Goal: Task Accomplishment & Management: Complete application form

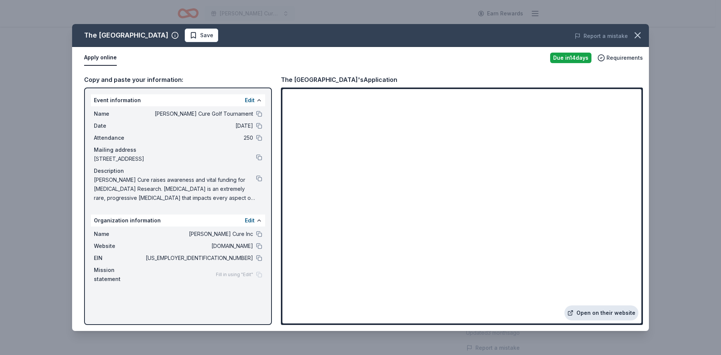
click at [591, 313] on link "Open on their website" at bounding box center [601, 312] width 74 height 15
click at [638, 32] on icon "button" at bounding box center [637, 35] width 11 height 11
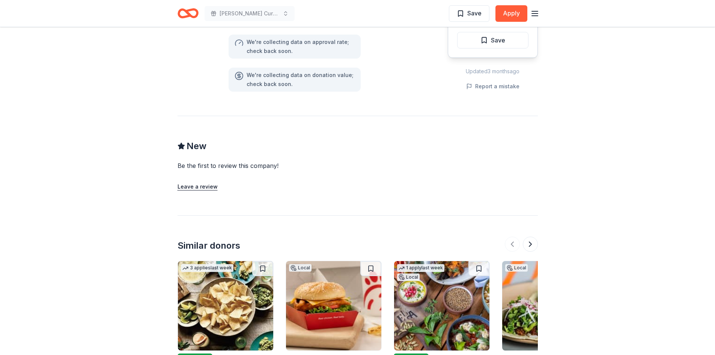
scroll to position [638, 0]
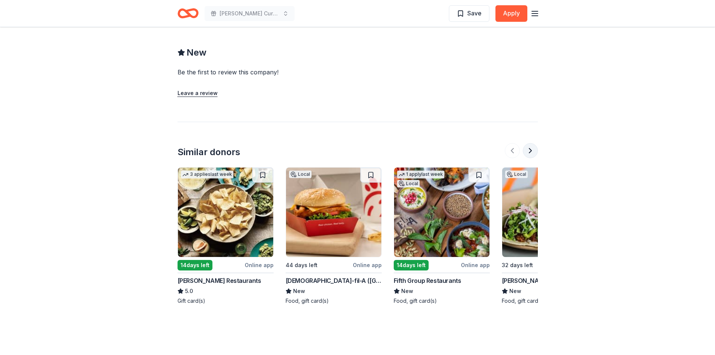
click at [530, 149] on button at bounding box center [530, 150] width 15 height 15
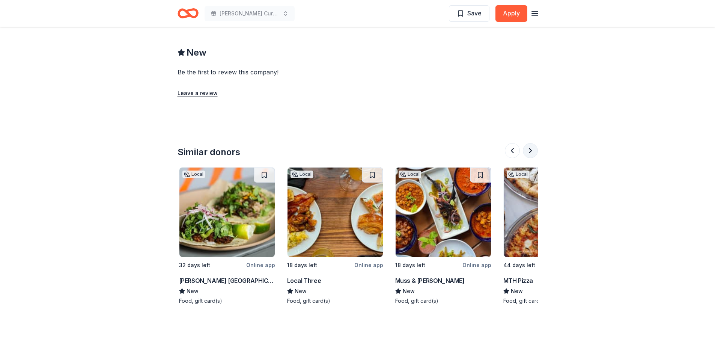
scroll to position [0, 324]
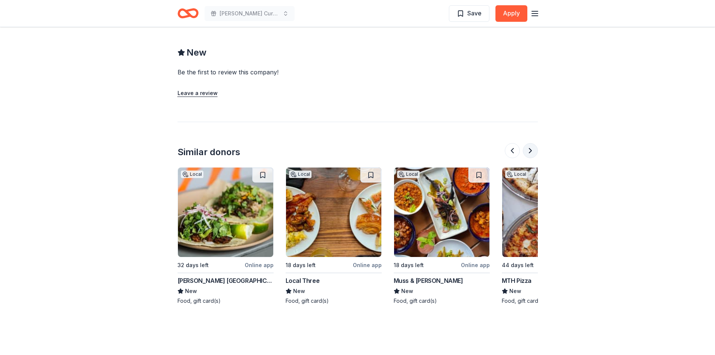
click at [530, 149] on button at bounding box center [530, 150] width 15 height 15
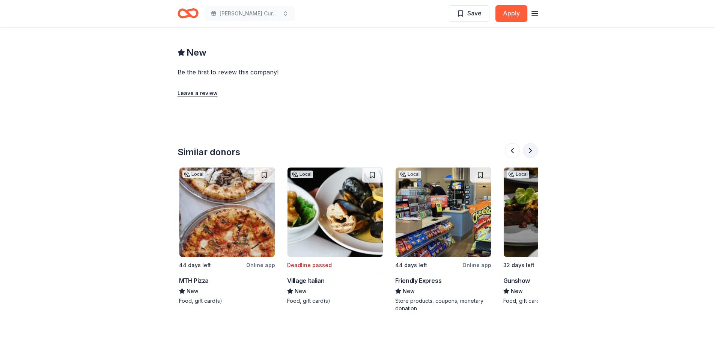
scroll to position [0, 649]
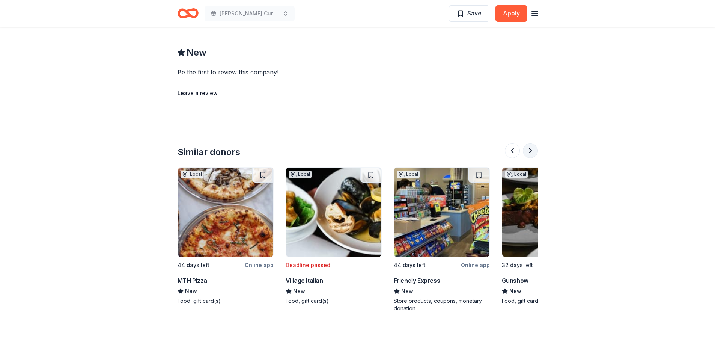
click at [530, 149] on button at bounding box center [530, 150] width 15 height 15
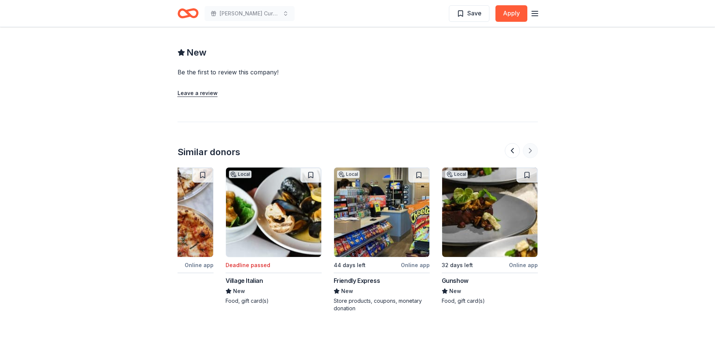
click at [530, 149] on div at bounding box center [521, 150] width 33 height 15
click at [488, 235] on img at bounding box center [489, 211] width 95 height 89
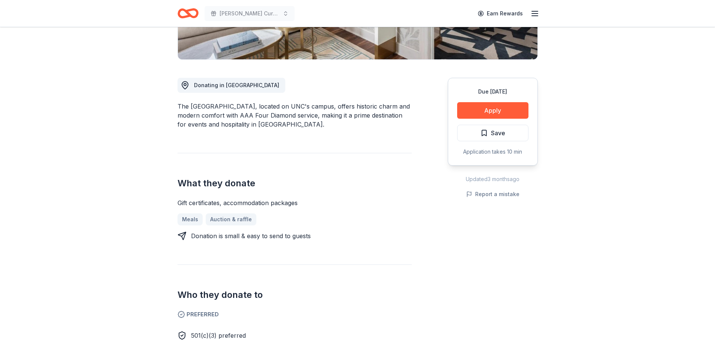
scroll to position [113, 0]
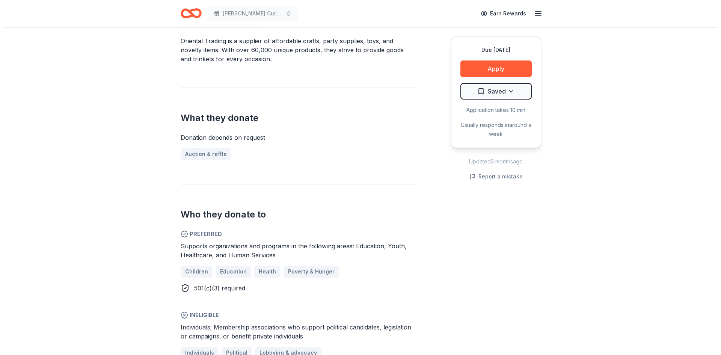
scroll to position [263, 0]
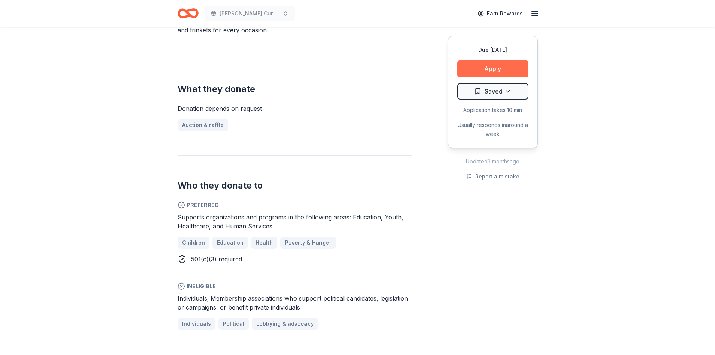
click at [498, 71] on button "Apply" at bounding box center [492, 68] width 71 height 17
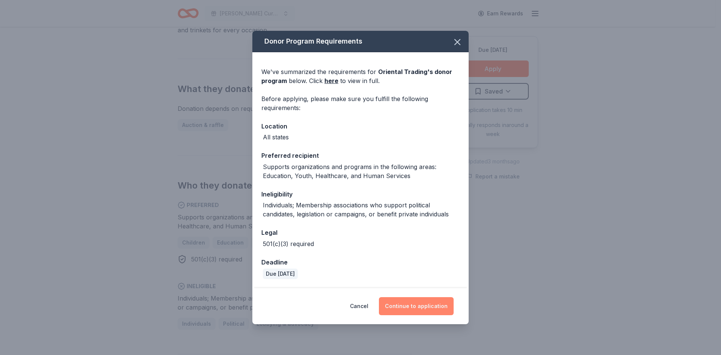
click at [417, 307] on button "Continue to application" at bounding box center [416, 306] width 75 height 18
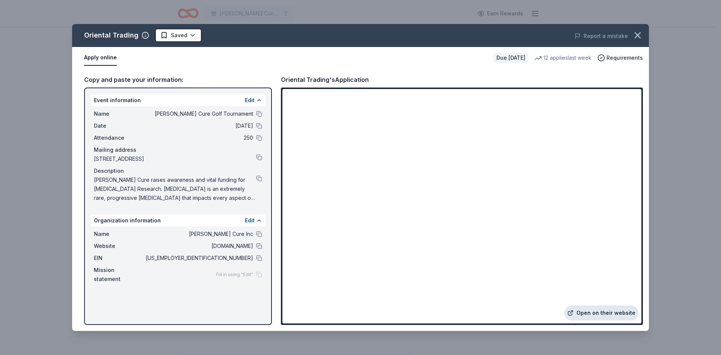
click at [598, 313] on link "Open on their website" at bounding box center [601, 312] width 74 height 15
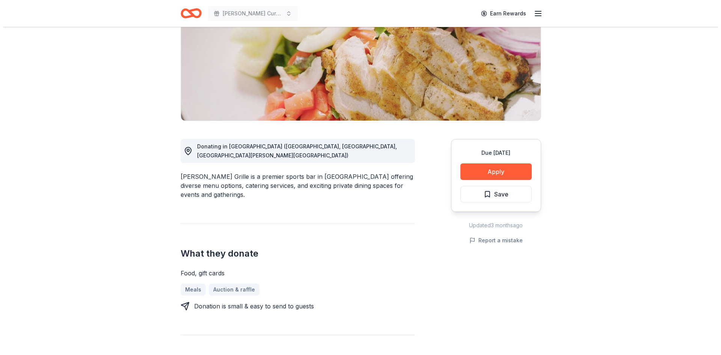
scroll to position [75, 0]
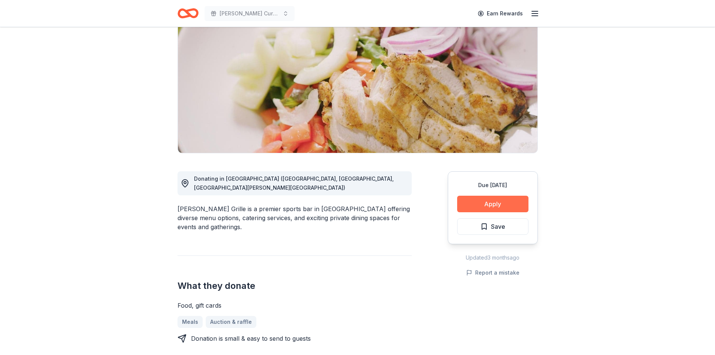
click at [496, 202] on button "Apply" at bounding box center [492, 204] width 71 height 17
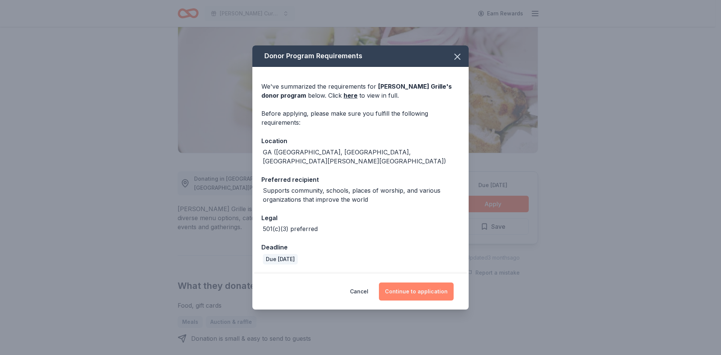
click at [414, 289] on button "Continue to application" at bounding box center [416, 291] width 75 height 18
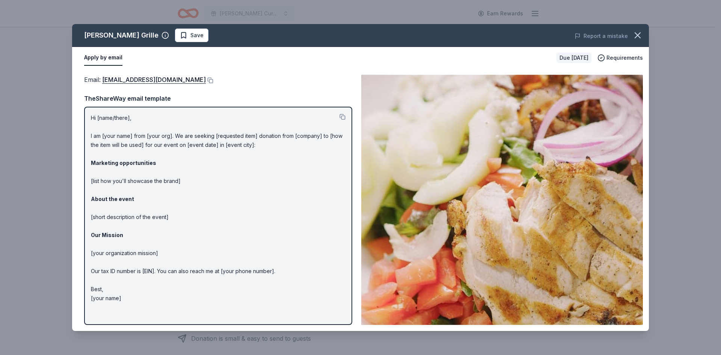
click at [174, 149] on p "Hi [name/there], I am [your name] from [your org]. We are seeking [requested it…" at bounding box center [218, 207] width 255 height 189
drag, startPoint x: 90, startPoint y: 117, endPoint x: 129, endPoint y: 188, distance: 80.3
click at [129, 188] on div "Hi [name/there], I am [your name] from [your org]. We are seeking [requested it…" at bounding box center [218, 216] width 268 height 218
click at [133, 197] on p "Hi [name/there], I am [your name] from [your org]. We are seeking [requested it…" at bounding box center [218, 207] width 255 height 189
drag, startPoint x: 124, startPoint y: 302, endPoint x: 74, endPoint y: 216, distance: 100.1
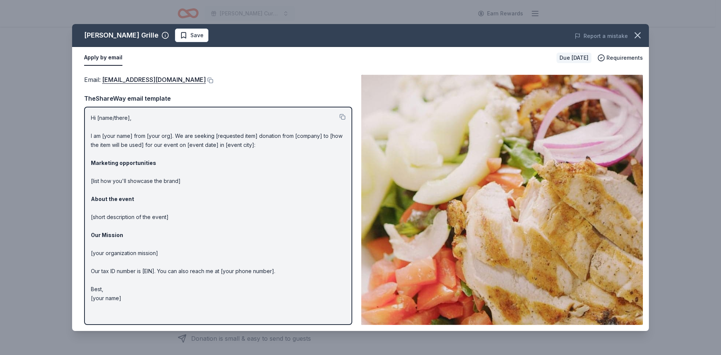
click at [74, 216] on div "Email : parties@metrocafes.com Email : parties@metrocafes.com TheShareWay email…" at bounding box center [360, 200] width 577 height 262
click at [341, 116] on button at bounding box center [342, 117] width 6 height 6
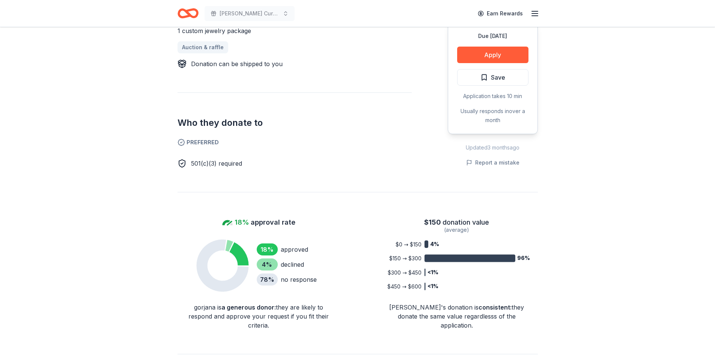
scroll to position [300, 0]
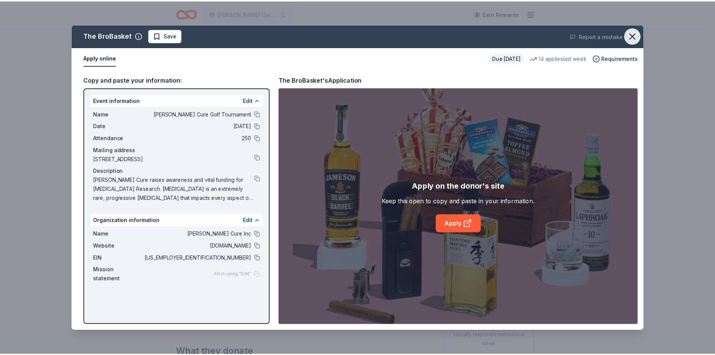
scroll to position [150, 0]
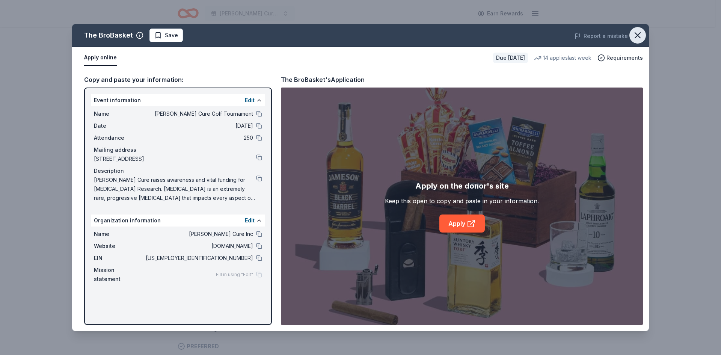
click at [638, 33] on icon "button" at bounding box center [637, 35] width 11 height 11
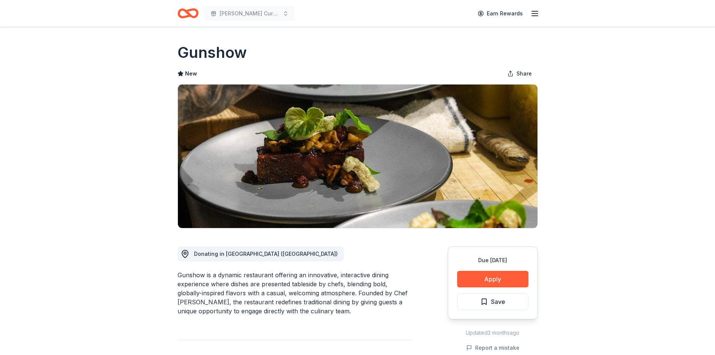
drag, startPoint x: 176, startPoint y: 48, endPoint x: 246, endPoint y: 50, distance: 69.8
drag, startPoint x: 246, startPoint y: 57, endPoint x: 206, endPoint y: 56, distance: 39.8
click at [206, 56] on h1 "Gunshow" at bounding box center [212, 52] width 69 height 21
click at [491, 274] on button "Apply" at bounding box center [492, 279] width 71 height 17
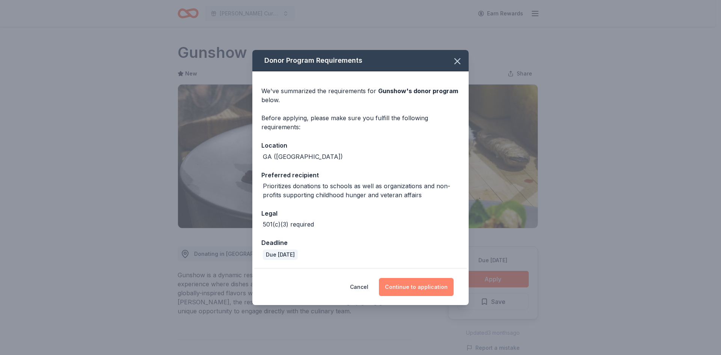
click at [416, 288] on button "Continue to application" at bounding box center [416, 287] width 75 height 18
